Goal: Contribute content: Contribute content

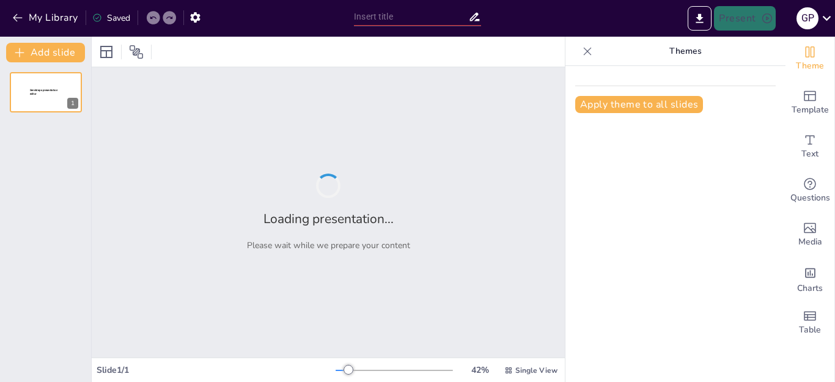
type input "Modelos de Humanismo Integrador: Enfoque en Capacidades"
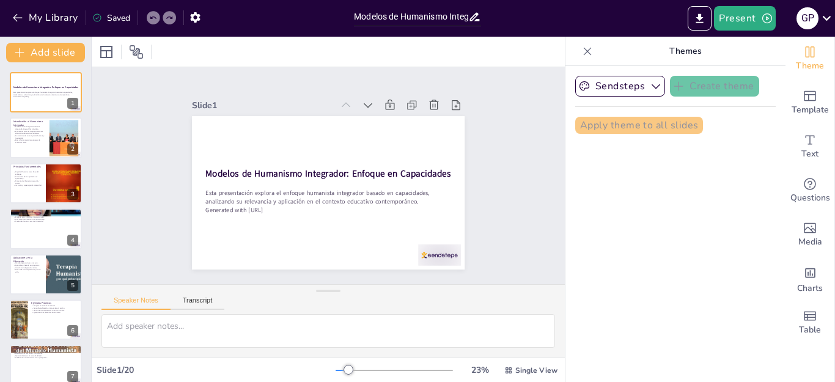
checkbox input "true"
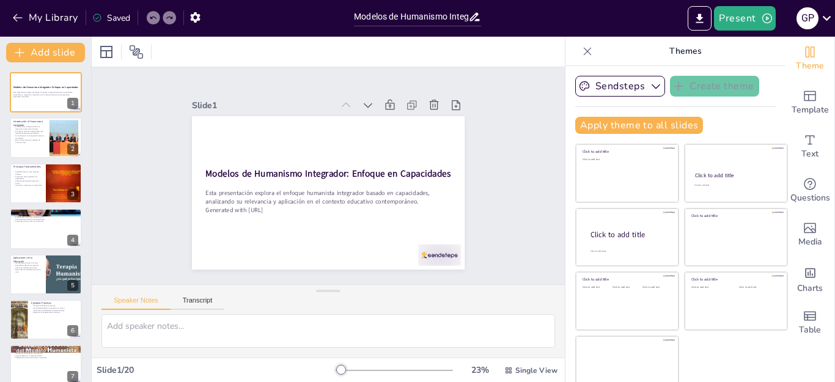
checkbox input "true"
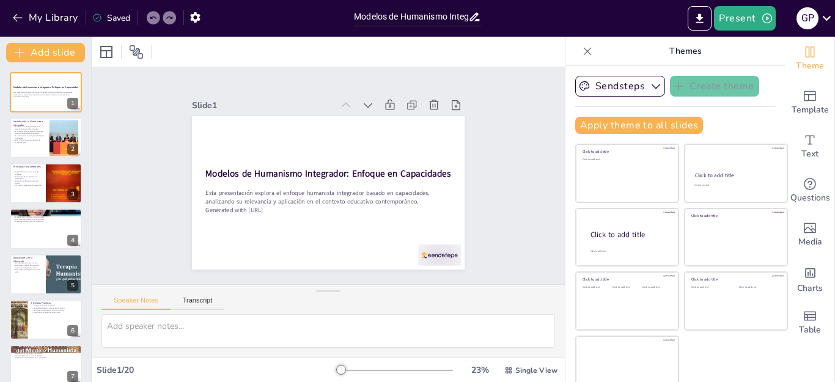
checkbox input "true"
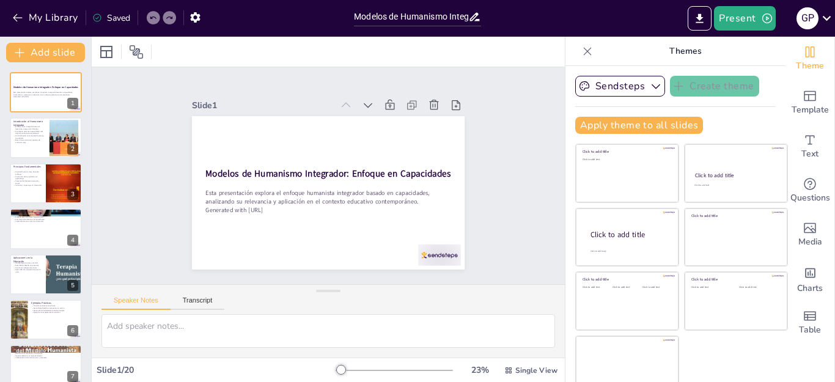
checkbox input "true"
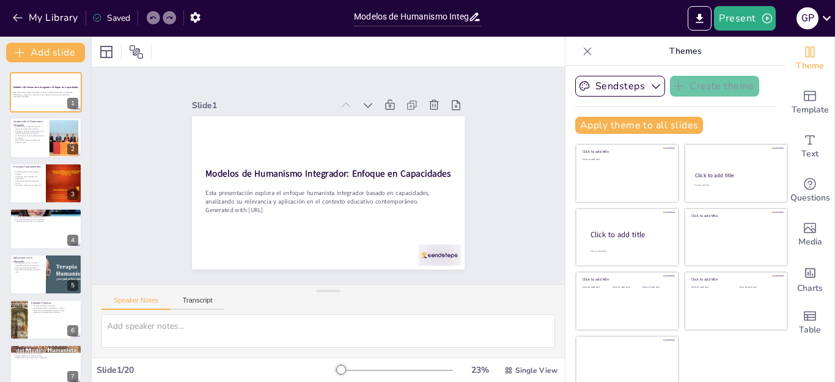
checkbox input "true"
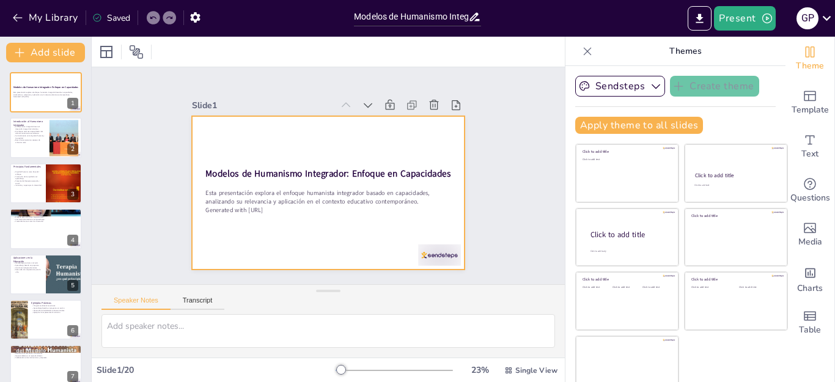
checkbox input "true"
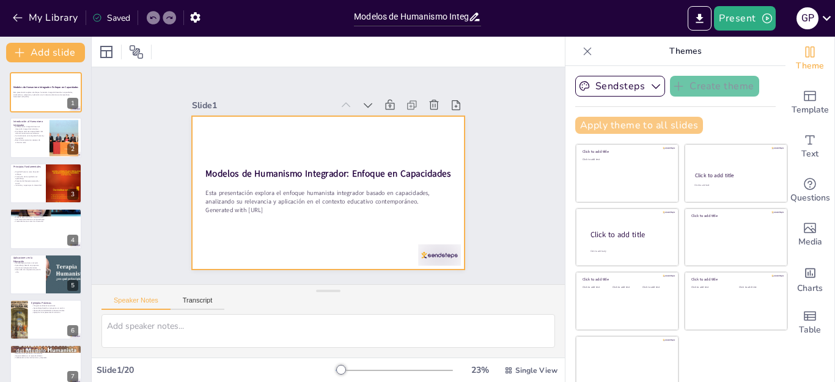
checkbox input "true"
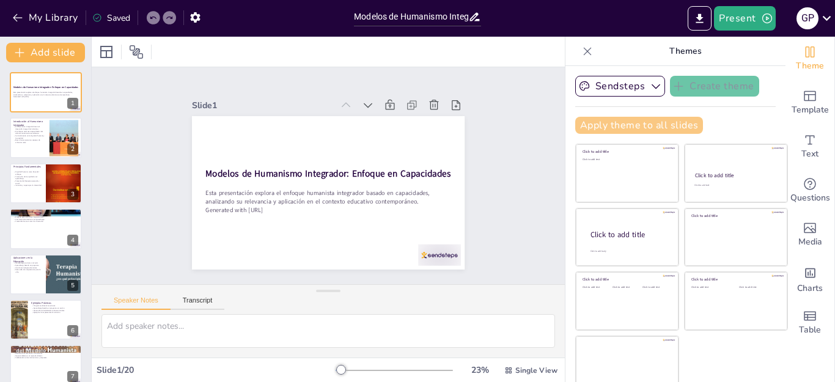
checkbox input "true"
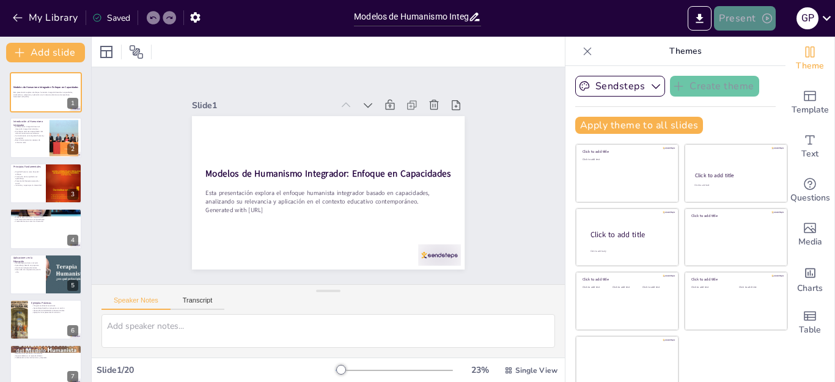
click at [748, 21] on button "Present" at bounding box center [744, 18] width 61 height 24
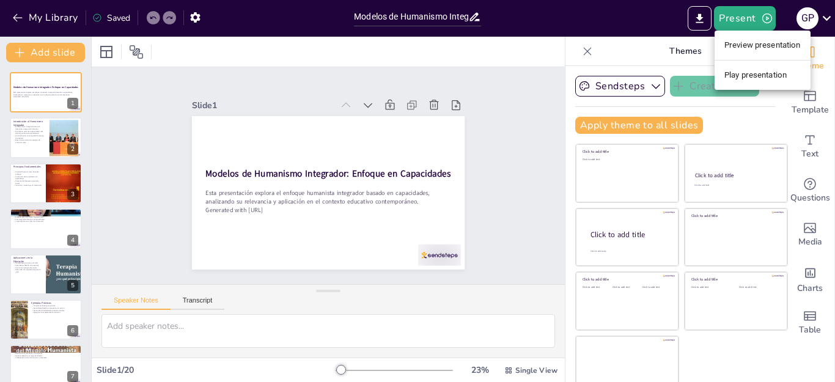
click at [756, 45] on li "Preview presentation" at bounding box center [763, 45] width 96 height 20
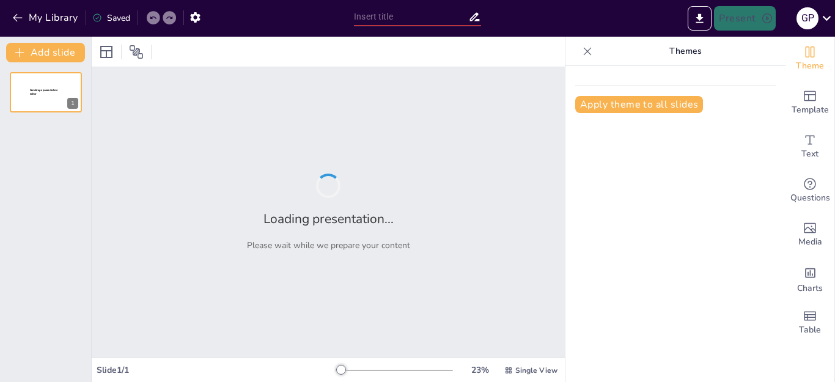
type input "Modelos de Humanismo Integrador: Enfoque en Capacidades"
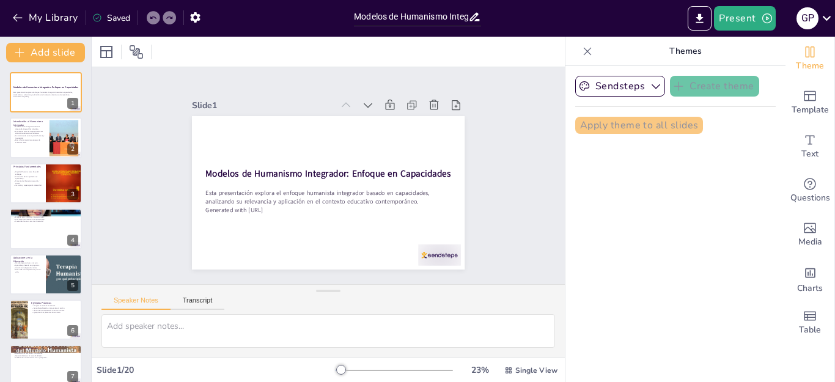
checkbox input "true"
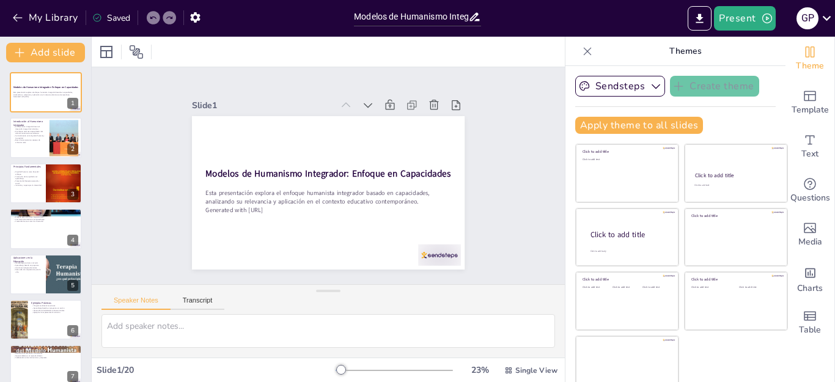
checkbox input "true"
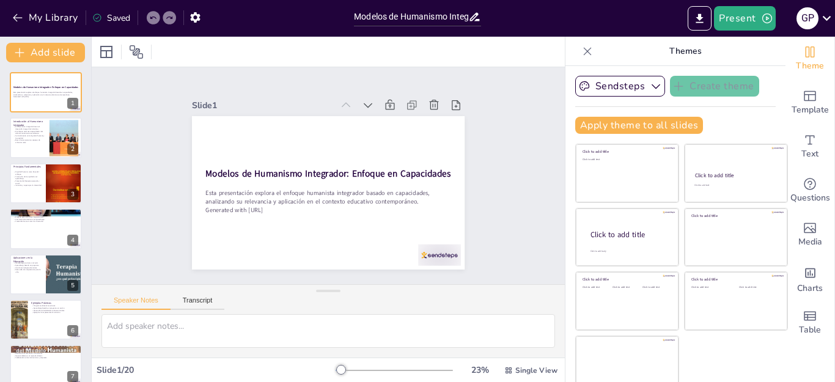
checkbox input "true"
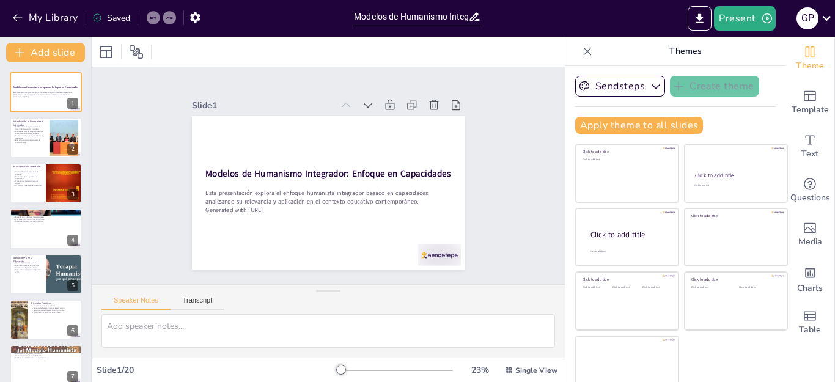
checkbox input "true"
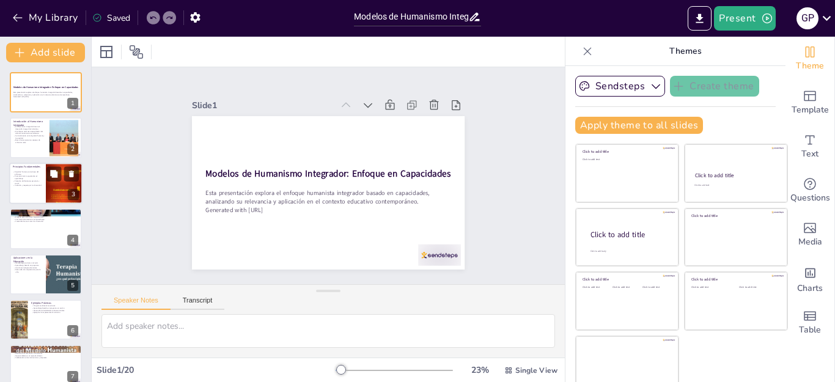
checkbox input "true"
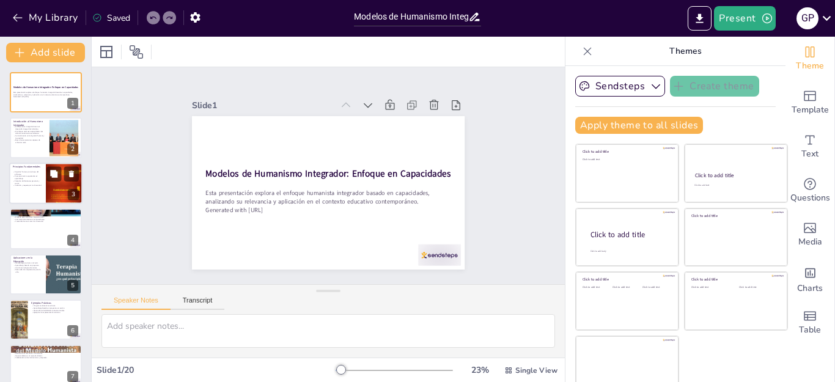
checkbox input "true"
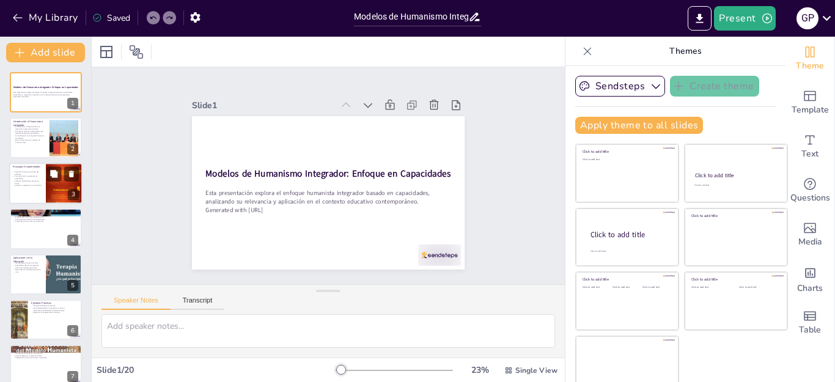
checkbox input "true"
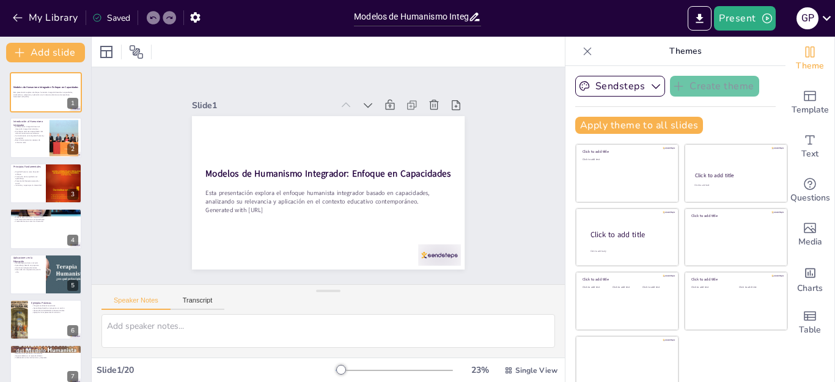
checkbox input "true"
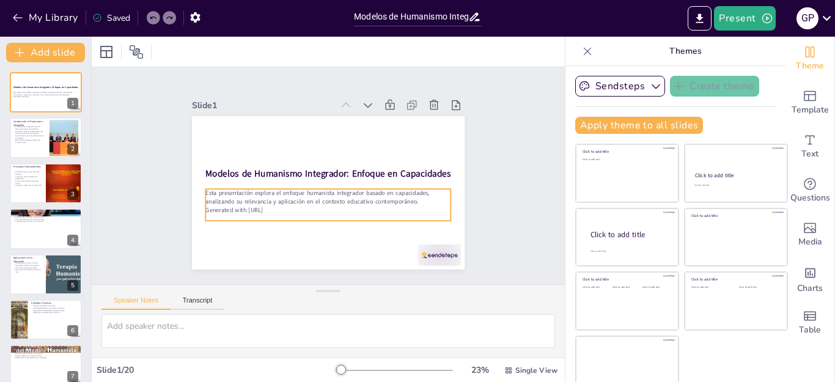
checkbox input "true"
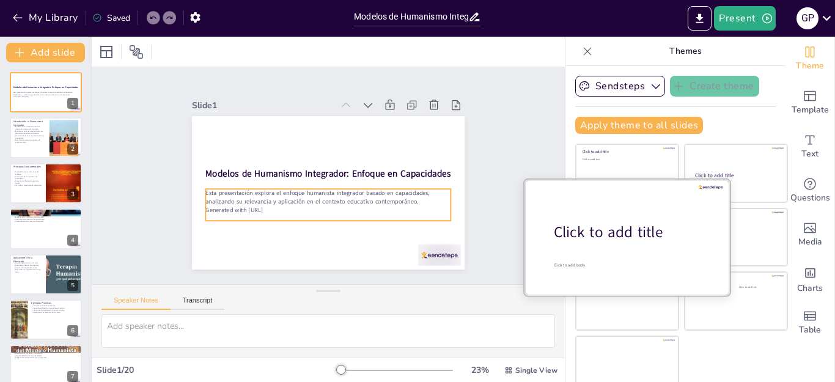
checkbox input "true"
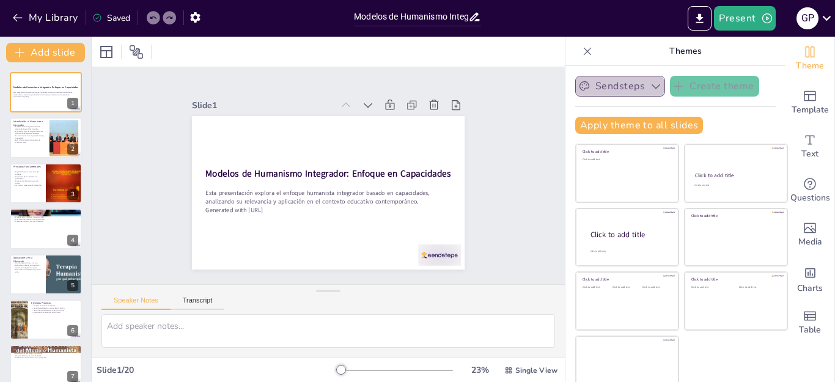
click at [652, 86] on icon "button" at bounding box center [656, 86] width 9 height 5
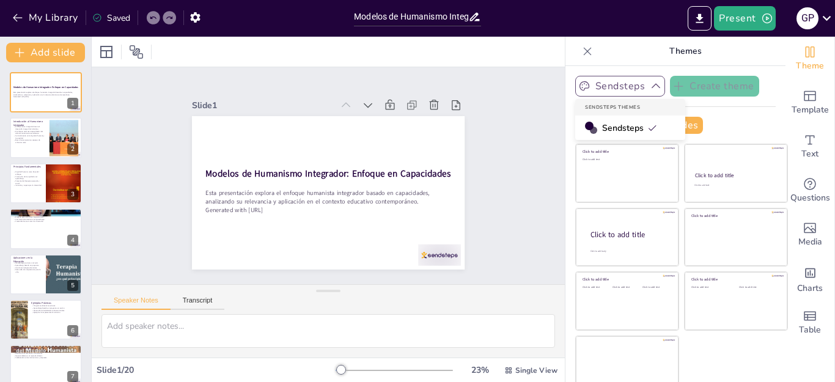
click at [622, 125] on span "Sendsteps" at bounding box center [629, 128] width 55 height 12
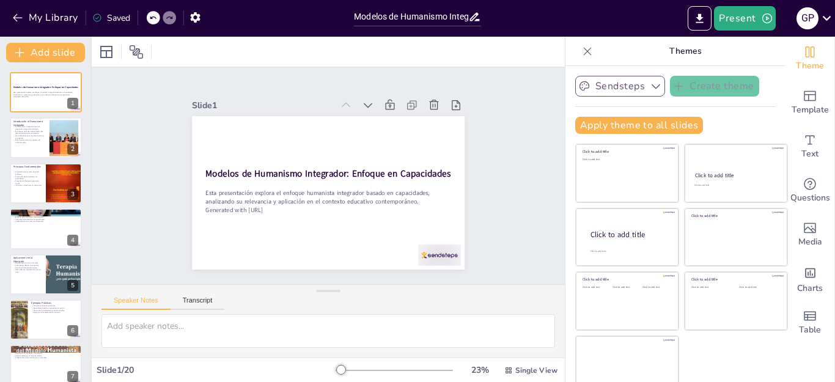
checkbox input "true"
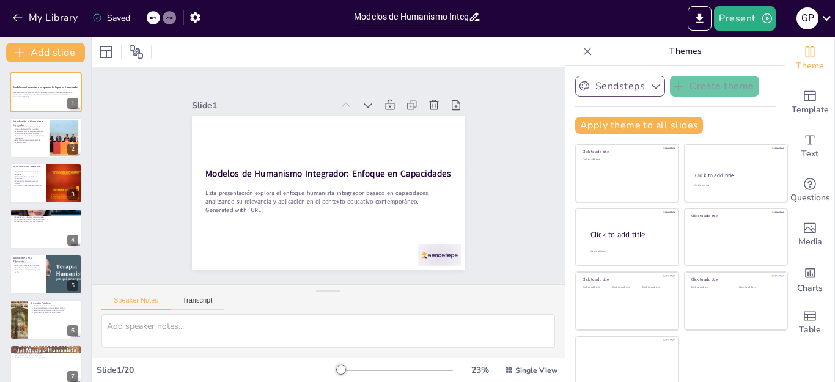
checkbox input "true"
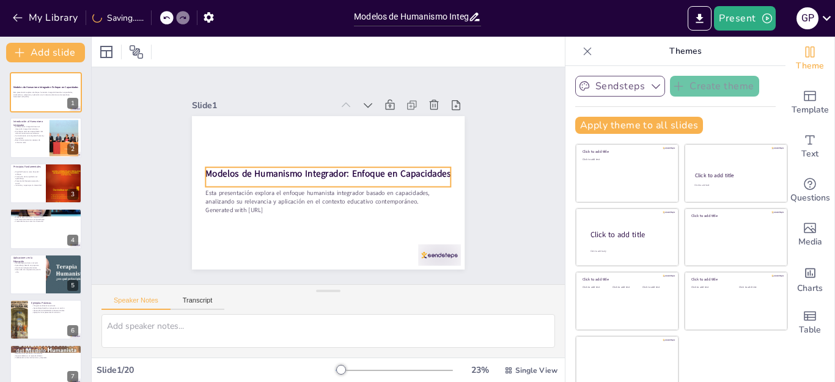
checkbox input "true"
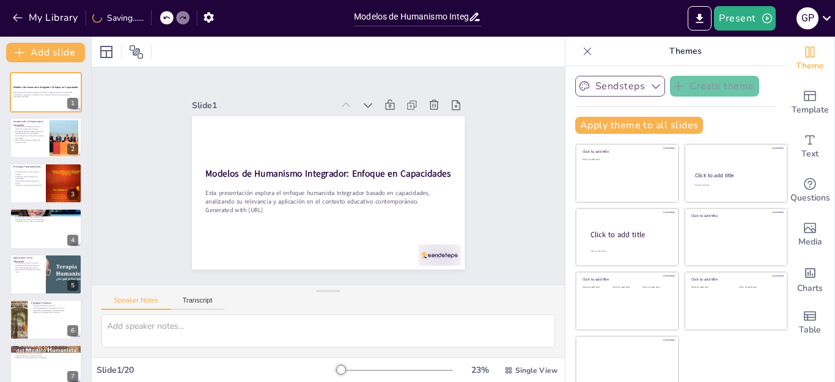
checkbox input "true"
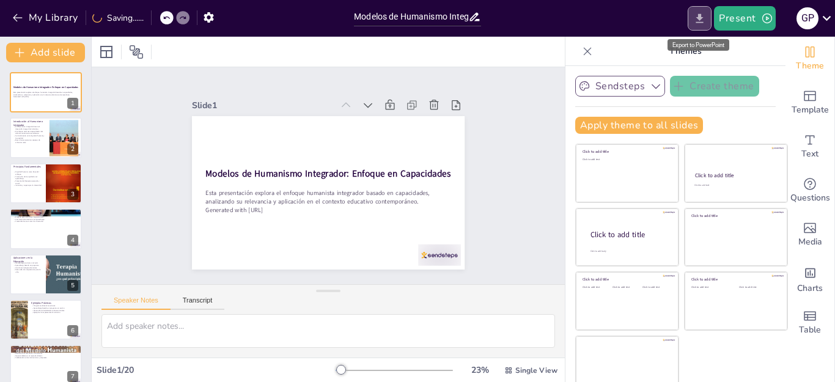
click at [695, 15] on icon "Export to PowerPoint" at bounding box center [699, 18] width 13 height 13
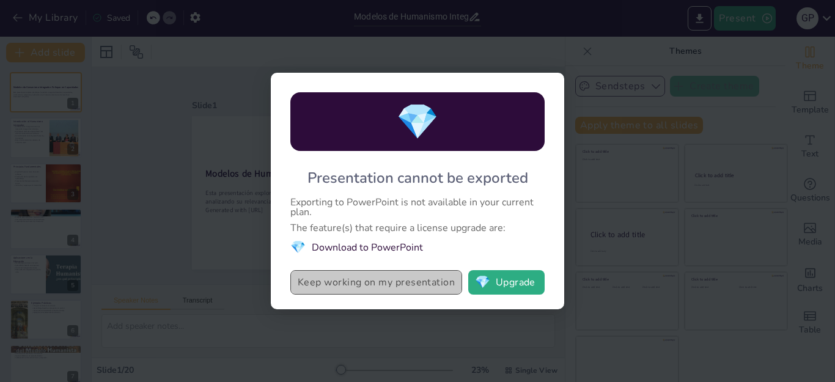
click at [408, 285] on button "Keep working on my presentation" at bounding box center [376, 282] width 172 height 24
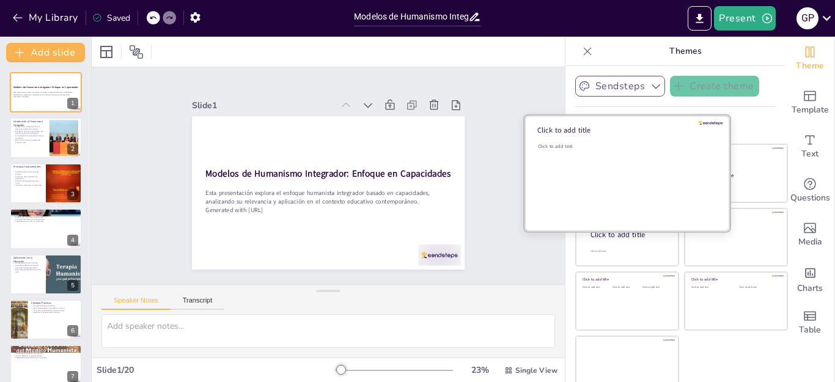
checkbox input "true"
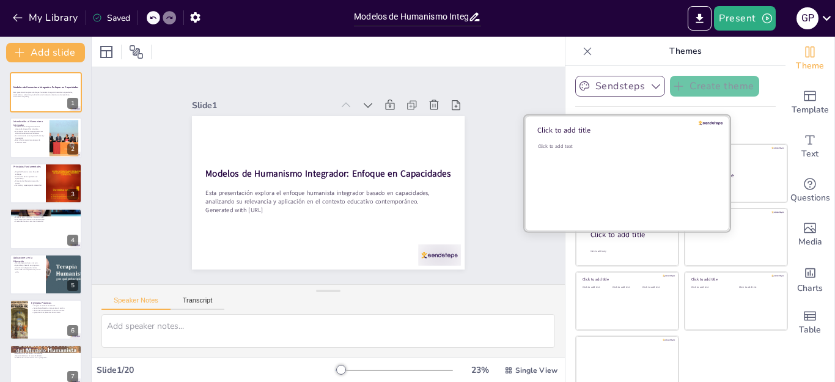
checkbox input "true"
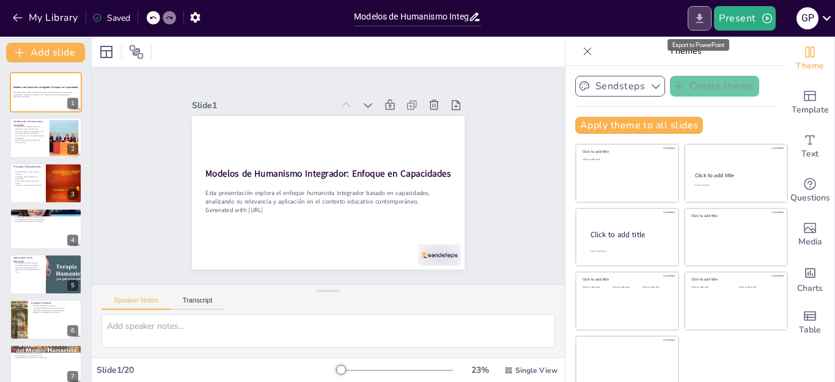
click at [696, 23] on icon "Export to PowerPoint" at bounding box center [699, 18] width 13 height 13
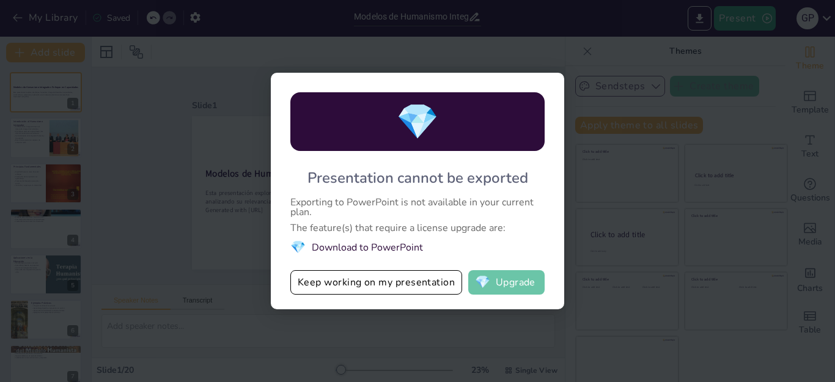
click at [514, 283] on button "💎 Upgrade" at bounding box center [506, 282] width 76 height 24
checkbox input "true"
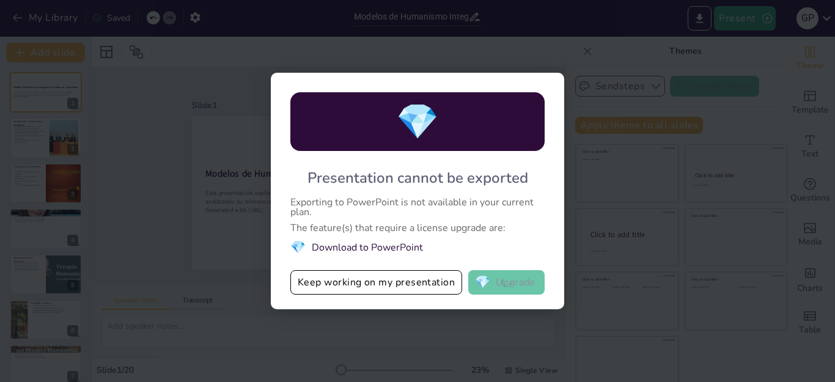
checkbox input "true"
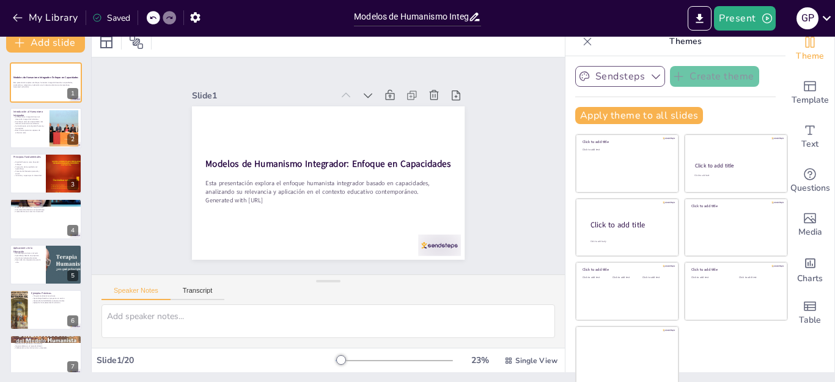
scroll to position [12, 0]
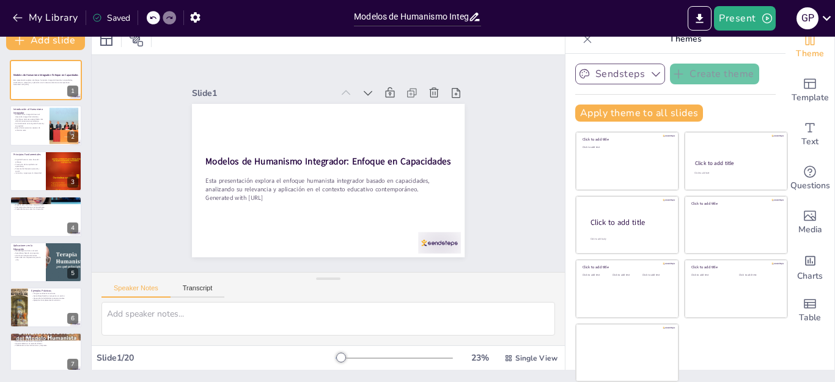
checkbox input "true"
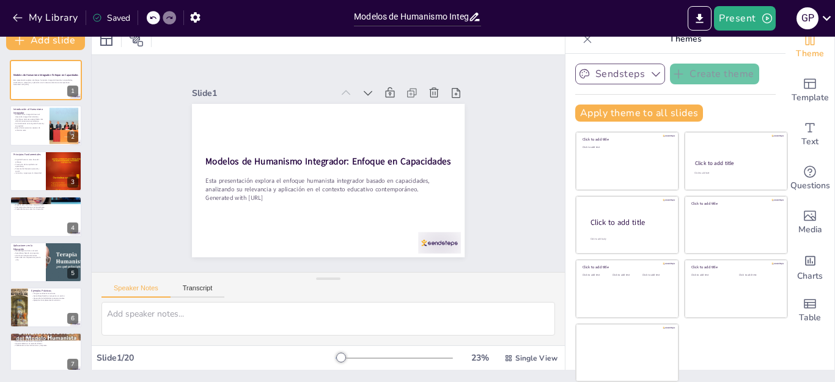
checkbox input "true"
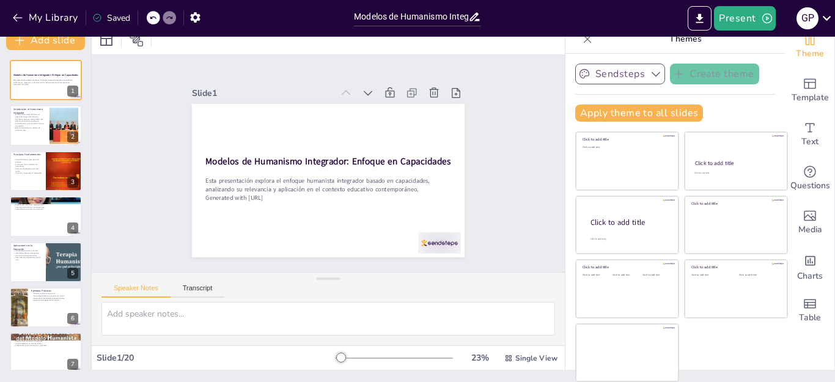
scroll to position [0, 0]
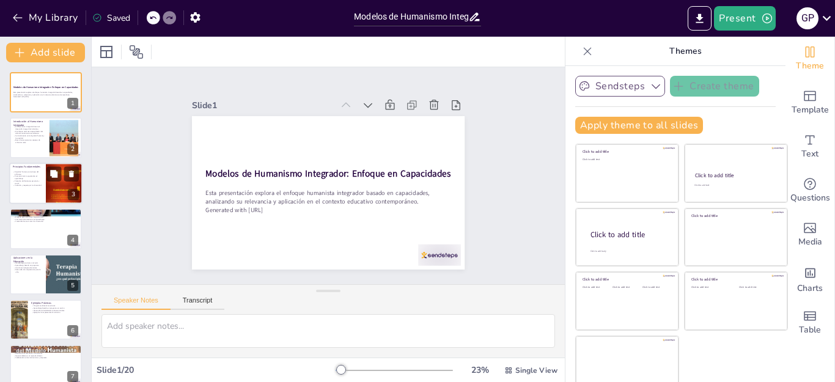
checkbox input "true"
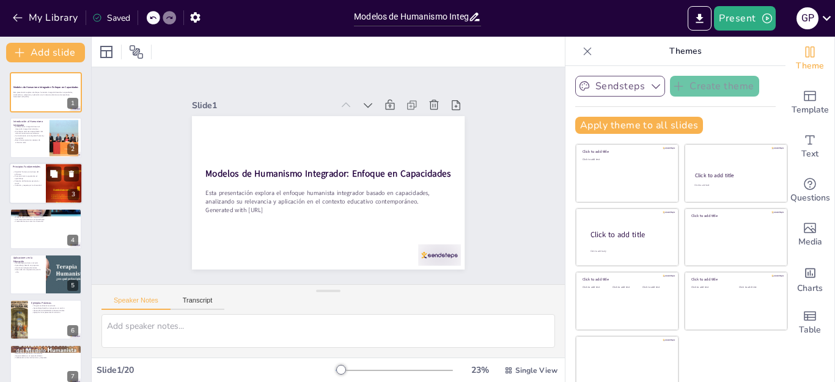
checkbox input "true"
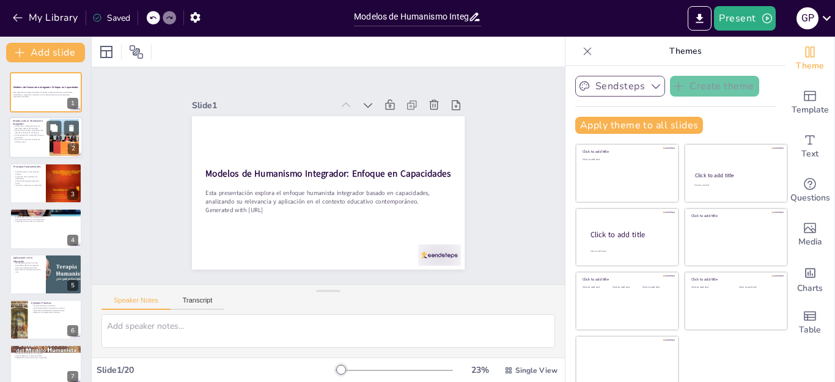
checkbox input "true"
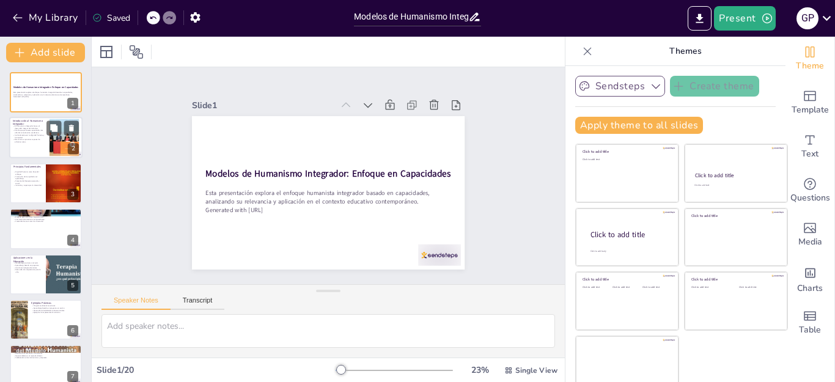
checkbox input "true"
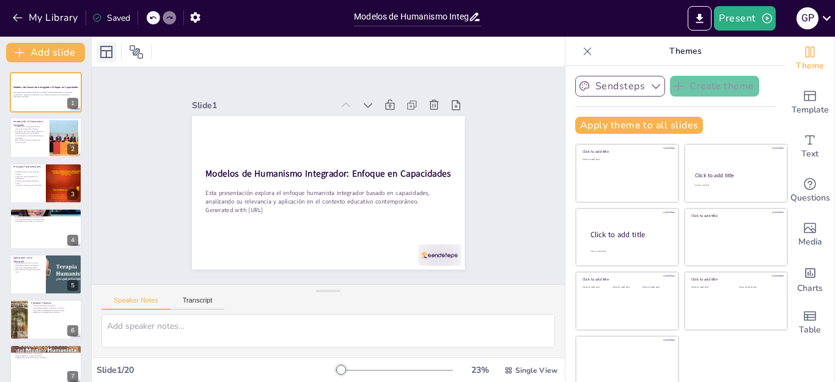
checkbox input "true"
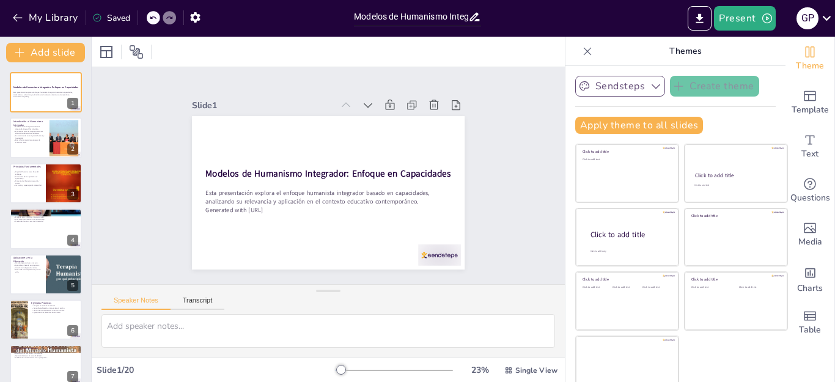
checkbox input "true"
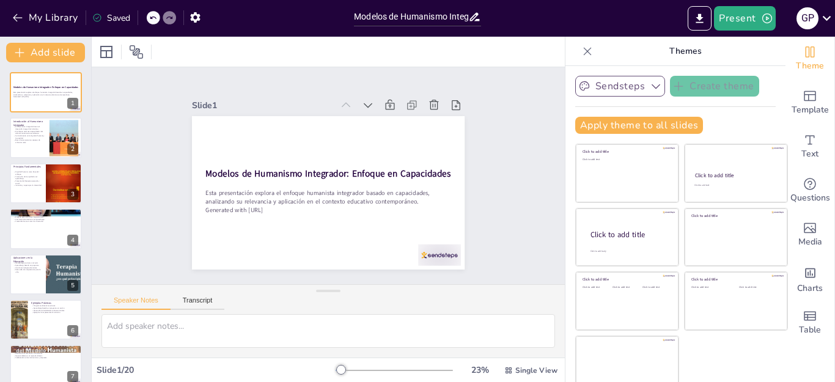
checkbox input "true"
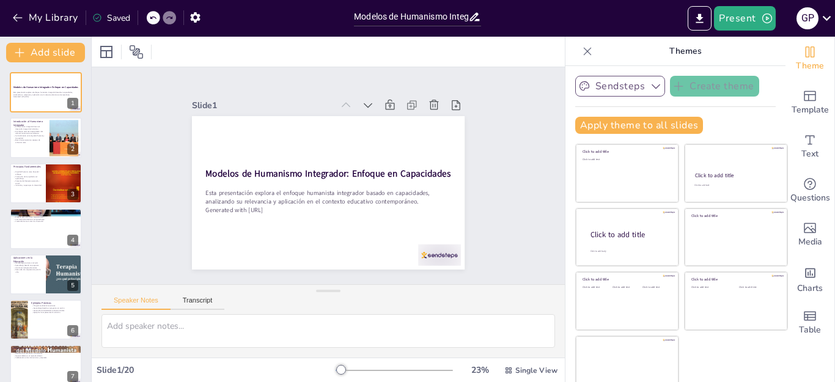
checkbox input "true"
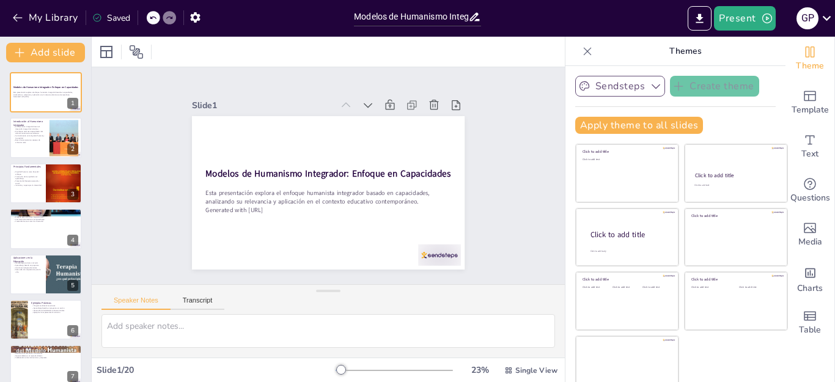
checkbox input "true"
